Goal: Information Seeking & Learning: Learn about a topic

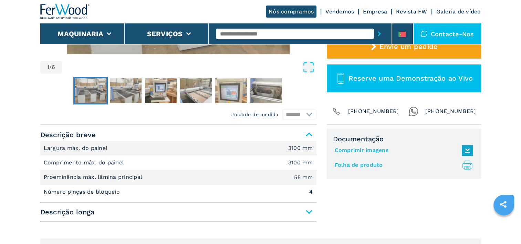
scroll to position [226, 0]
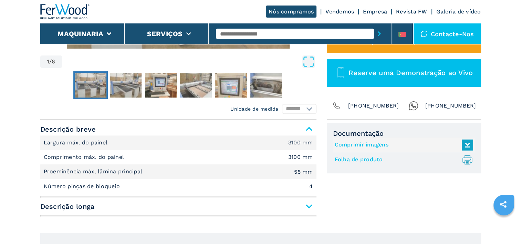
click at [360, 160] on link "Folha de produto .prefix__st0{stroke-linecap:round;stroke-linejoin:round}.prefi…" at bounding box center [402, 159] width 135 height 11
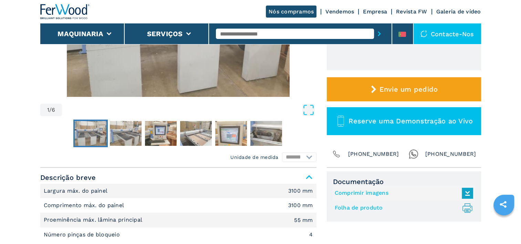
scroll to position [179, 0]
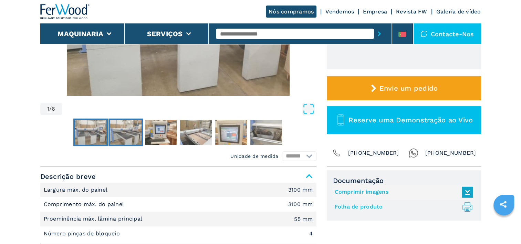
click at [119, 135] on img "Go to Slide 2" at bounding box center [126, 132] width 32 height 25
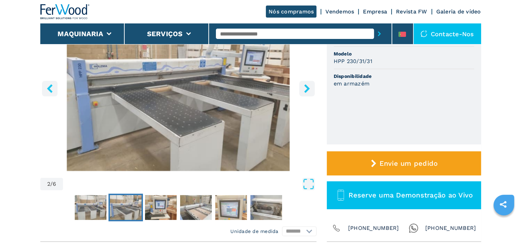
scroll to position [96, 0]
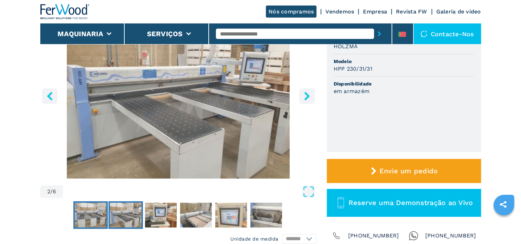
click at [87, 215] on img "Go to Slide 1" at bounding box center [91, 214] width 32 height 25
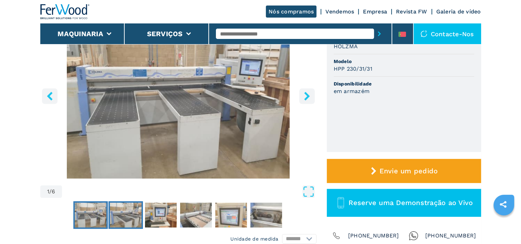
click at [123, 216] on img "Go to Slide 2" at bounding box center [126, 214] width 32 height 25
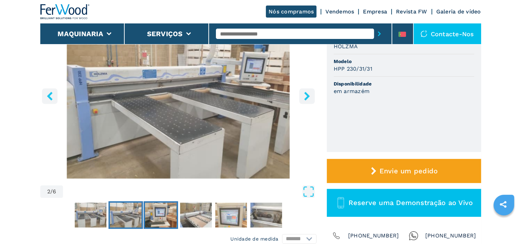
click at [161, 216] on img "Go to Slide 3" at bounding box center [161, 214] width 32 height 25
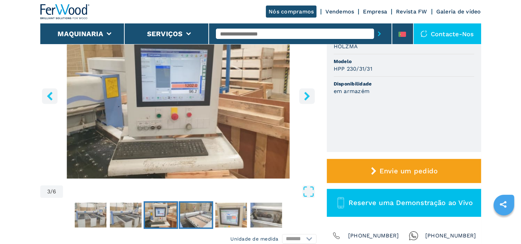
click at [191, 215] on img "Go to Slide 4" at bounding box center [196, 214] width 32 height 25
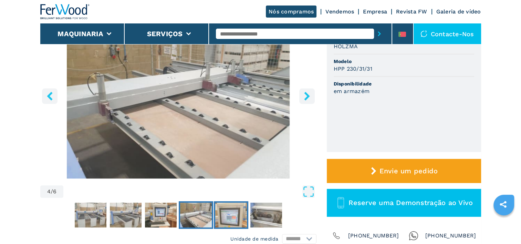
click at [227, 216] on img "Go to Slide 5" at bounding box center [231, 214] width 32 height 25
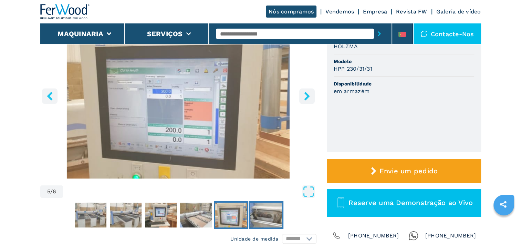
click at [263, 213] on img "Go to Slide 6" at bounding box center [266, 214] width 32 height 25
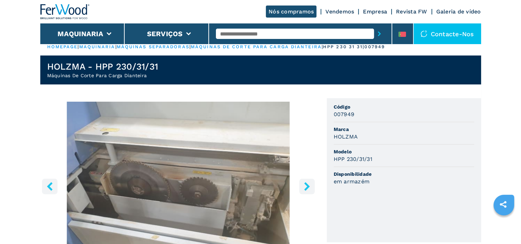
scroll to position [0, 0]
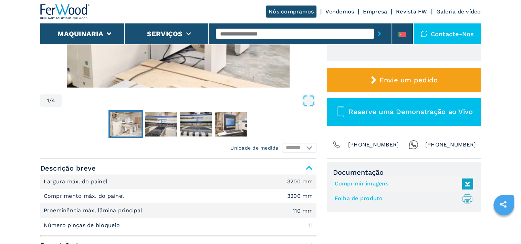
scroll to position [207, 0]
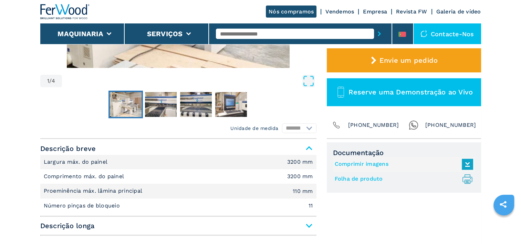
click at [373, 180] on link "Folha de produto .prefix__st0{stroke-linecap:round;stroke-linejoin:round}.prefi…" at bounding box center [402, 178] width 135 height 11
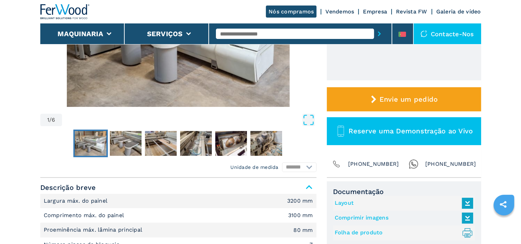
scroll to position [172, 0]
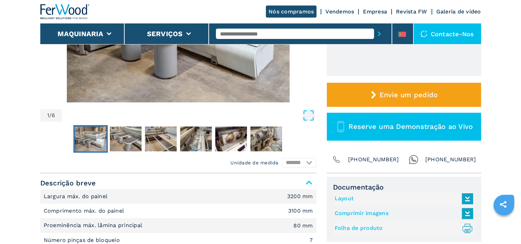
click at [369, 227] on link "Folha de produto .prefix__st0{stroke-linecap:round;stroke-linejoin:round}.prefi…" at bounding box center [402, 227] width 135 height 11
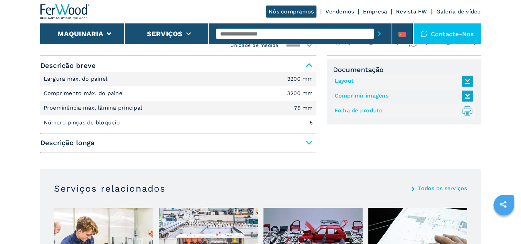
scroll to position [310, 0]
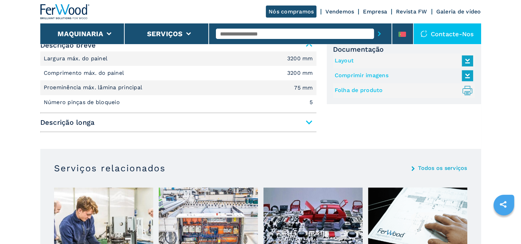
click at [365, 92] on link "Folha de produto .prefix__st0{stroke-linecap:round;stroke-linejoin:round}.prefi…" at bounding box center [402, 90] width 135 height 11
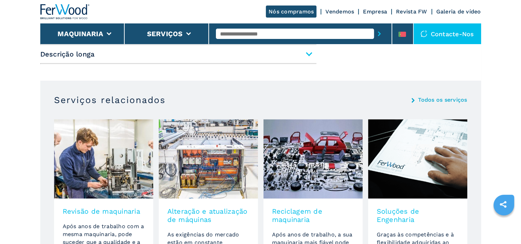
scroll to position [379, 0]
